Goal: Task Accomplishment & Management: Use online tool/utility

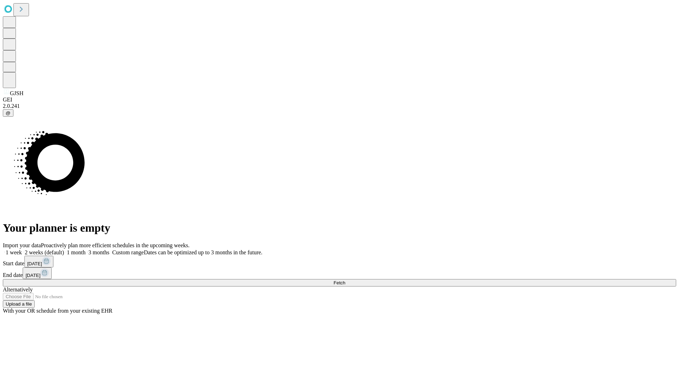
click at [345, 280] on span "Fetch" at bounding box center [340, 282] width 12 height 5
